Goal: Task Accomplishment & Management: Manage account settings

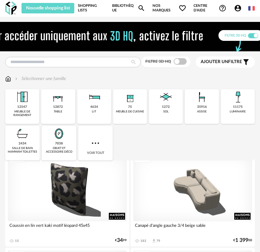
click at [119, 13] on link "Bibliothèque Magnify icon" at bounding box center [128, 8] width 33 height 10
click at [81, 7] on link "Shopping Lists" at bounding box center [91, 8] width 27 height 10
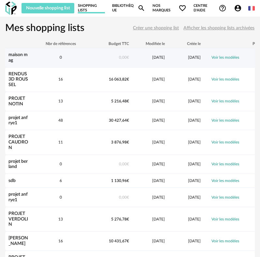
click at [19, 60] on div "maison mag" at bounding box center [18, 57] width 26 height 11
click at [15, 54] on link "maison mag" at bounding box center [17, 58] width 19 height 10
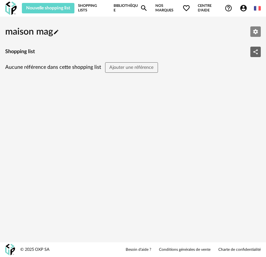
click at [252, 30] on button "Editer les paramètres" at bounding box center [255, 31] width 10 height 10
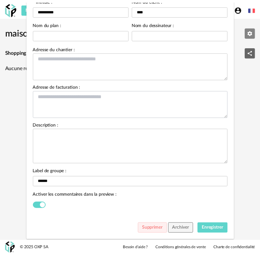
scroll to position [63, 0]
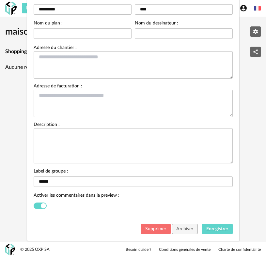
click at [155, 226] on button "Supprimer" at bounding box center [156, 229] width 30 height 10
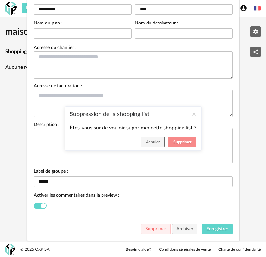
click at [176, 140] on span "Supprimer" at bounding box center [182, 142] width 18 height 4
